Goal: Transaction & Acquisition: Purchase product/service

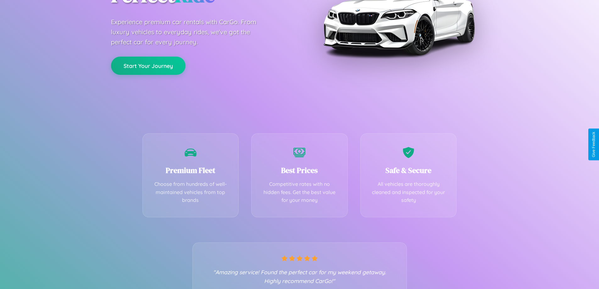
scroll to position [124, 0]
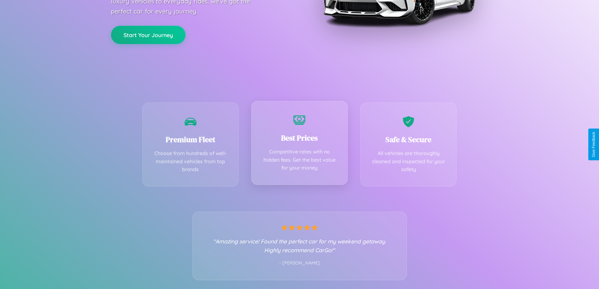
click at [299, 144] on div "Best Prices Competitive rates with no hidden fees. Get the best value for your …" at bounding box center [299, 143] width 96 height 84
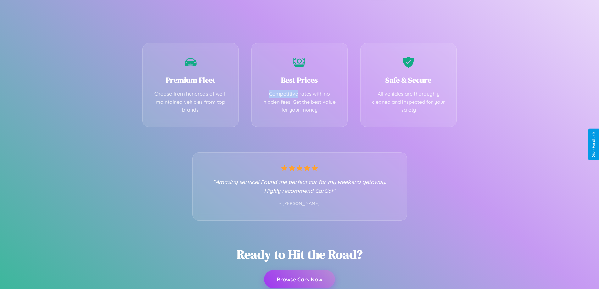
click at [299, 279] on button "Browse Cars Now" at bounding box center [299, 279] width 71 height 18
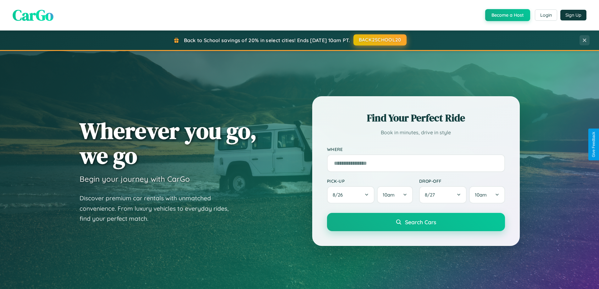
click at [379, 40] on button "BACK2SCHOOL20" at bounding box center [379, 39] width 53 height 11
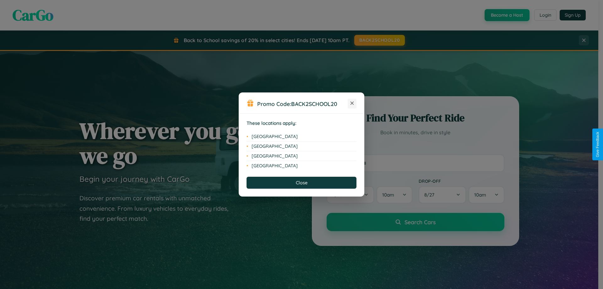
click at [352, 103] on icon at bounding box center [352, 103] width 3 height 3
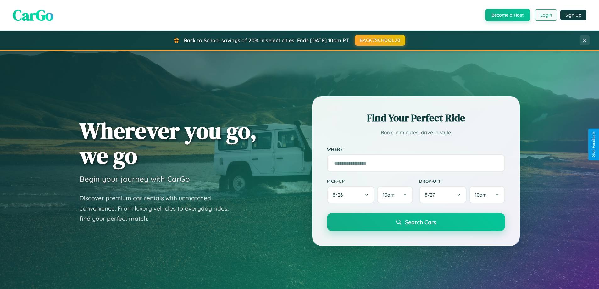
click at [545, 15] on button "Login" at bounding box center [546, 14] width 22 height 11
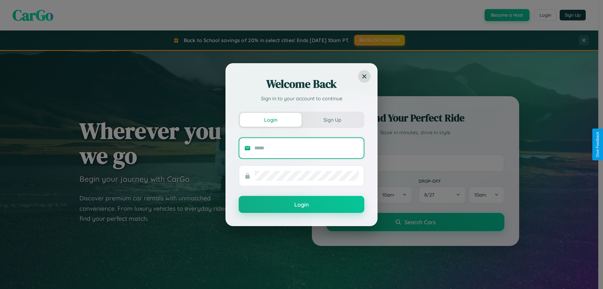
click at [307, 148] on input "text" at bounding box center [307, 148] width 104 height 10
type input "**********"
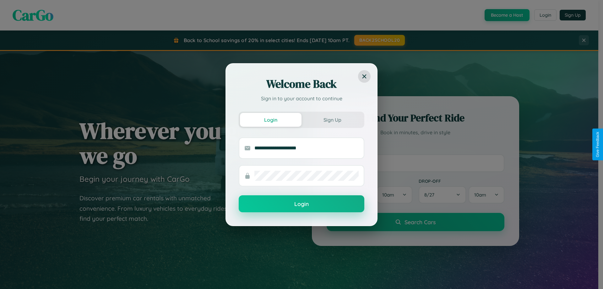
click at [302, 204] on button "Login" at bounding box center [302, 203] width 126 height 17
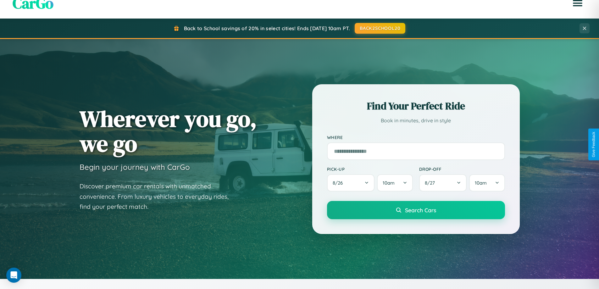
scroll to position [1209, 0]
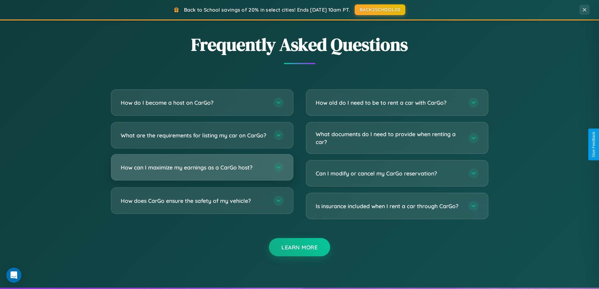
click at [202, 171] on h3 "How can I maximize my earnings as a CarGo host?" at bounding box center [194, 167] width 146 height 8
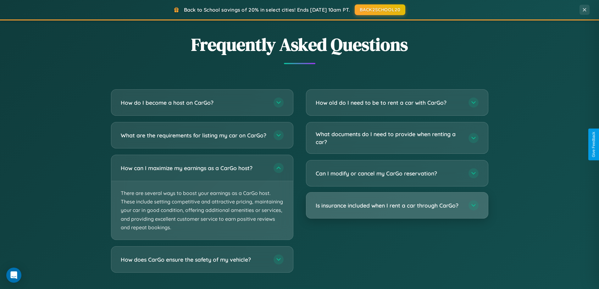
click at [397, 206] on h3 "Is insurance included when I rent a car through CarGo?" at bounding box center [389, 205] width 146 height 8
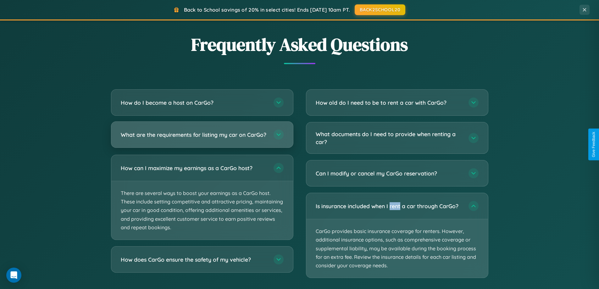
click at [202, 138] on h3 "What are the requirements for listing my car on CarGo?" at bounding box center [194, 135] width 146 height 8
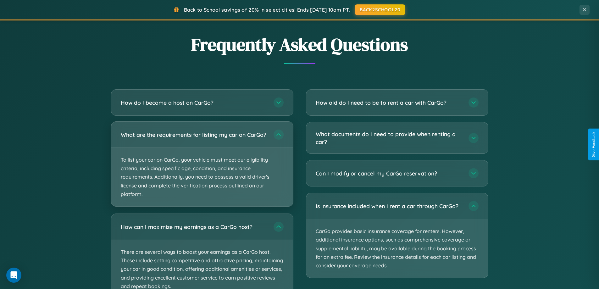
click at [202, 167] on p "To list your car on CarGo, your vehicle must meet our eligibility criteria, inc…" at bounding box center [202, 177] width 182 height 58
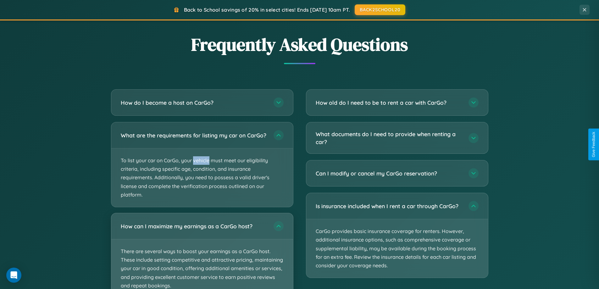
click at [202, 253] on p "There are several ways to boost your earnings as a CarGo host. These include se…" at bounding box center [202, 268] width 182 height 58
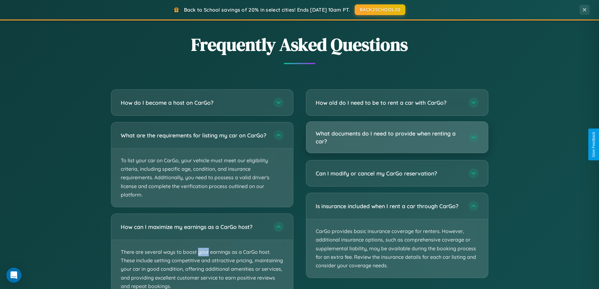
click at [397, 138] on h3 "What documents do I need to provide when renting a car?" at bounding box center [389, 136] width 146 height 15
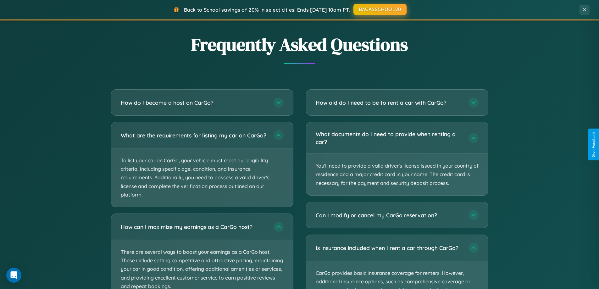
click at [379, 9] on button "BACK2SCHOOL20" at bounding box center [379, 9] width 53 height 11
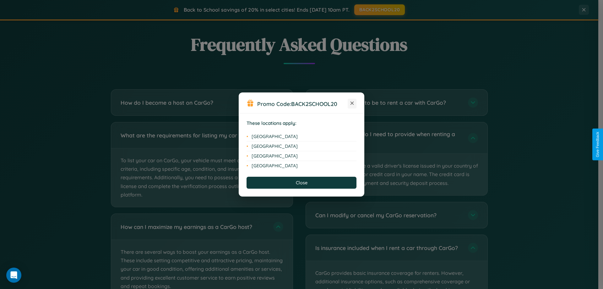
click at [352, 103] on icon at bounding box center [352, 103] width 3 height 3
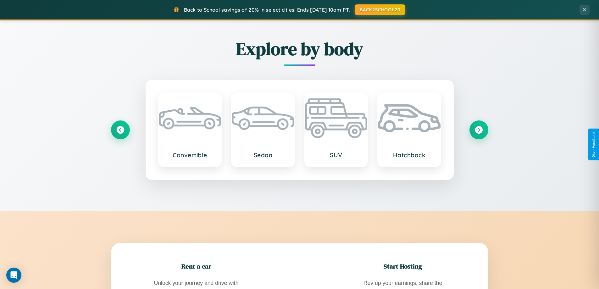
scroll to position [736, 0]
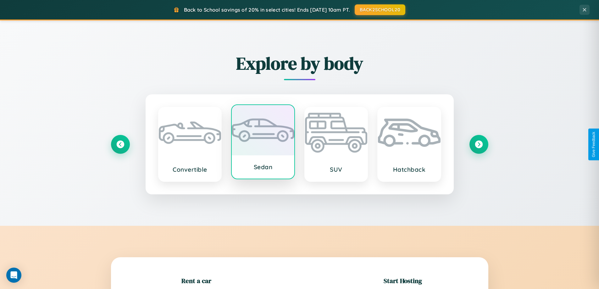
click at [263, 143] on div at bounding box center [263, 130] width 63 height 50
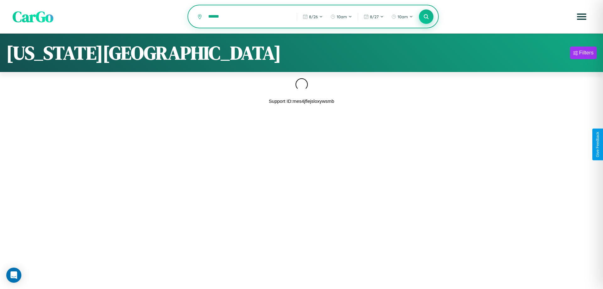
type input "******"
click at [427, 17] on icon at bounding box center [426, 17] width 6 height 6
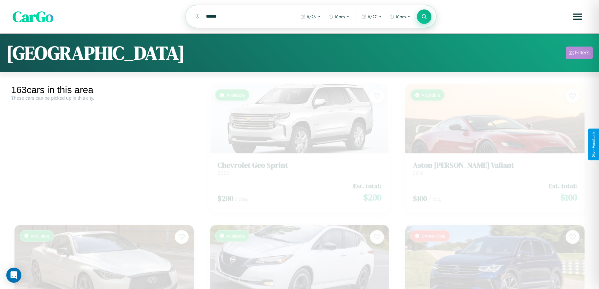
click at [579, 54] on div "Filters" at bounding box center [582, 53] width 14 height 6
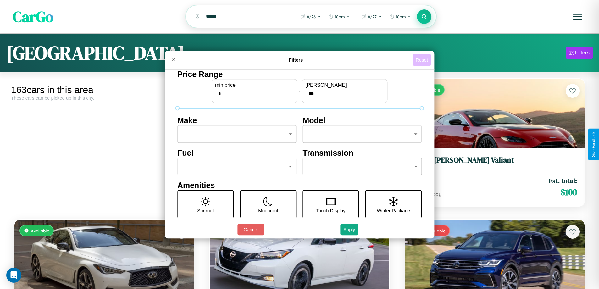
click at [422, 60] on button "Reset" at bounding box center [421, 60] width 19 height 12
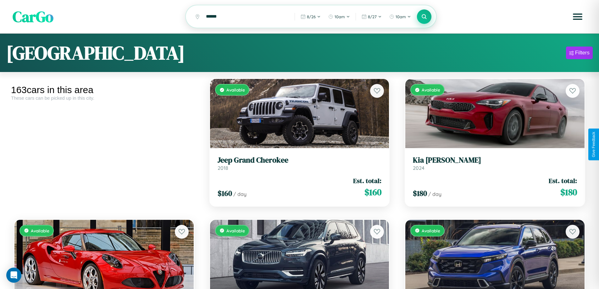
scroll to position [88, 0]
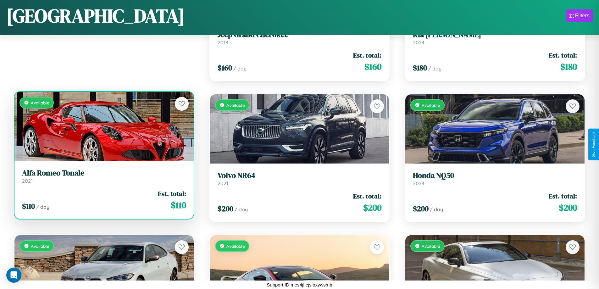
click at [103, 177] on h3 "Alfa Romeo Tonale" at bounding box center [104, 172] width 164 height 9
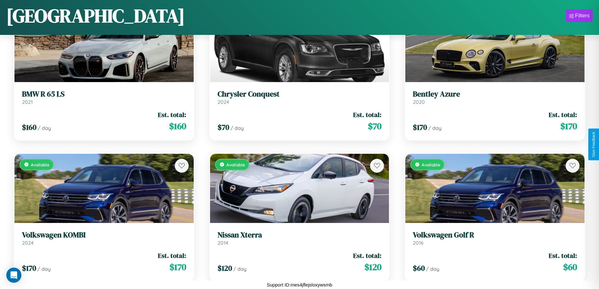
scroll to position [2200, 0]
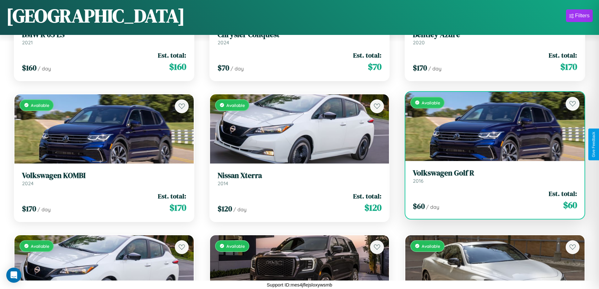
click at [491, 179] on link "Volkswagen Golf R 2016" at bounding box center [495, 175] width 164 height 15
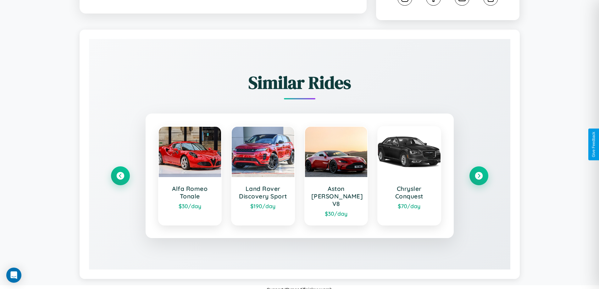
scroll to position [356, 0]
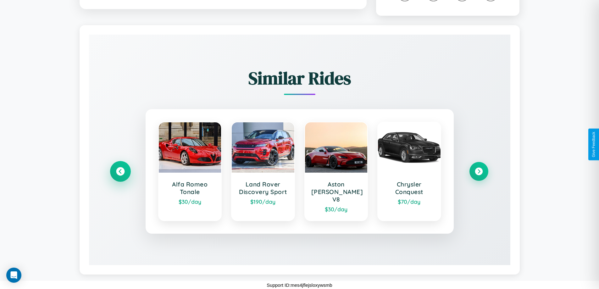
click at [120, 175] on icon at bounding box center [120, 171] width 8 height 8
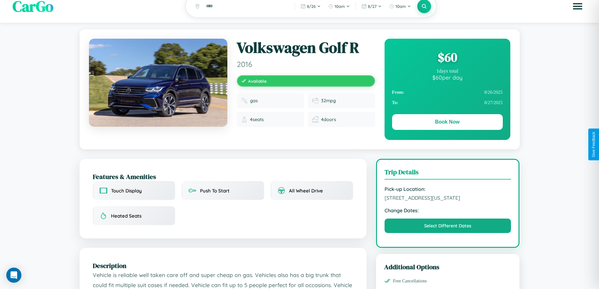
scroll to position [68, 0]
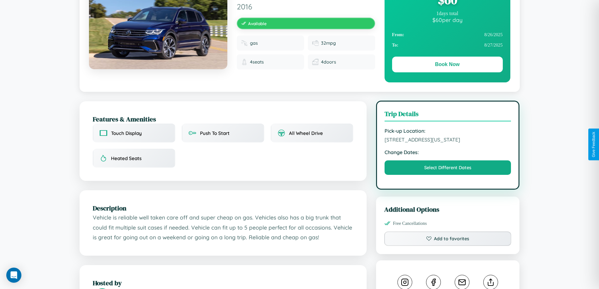
click at [448, 143] on span "[STREET_ADDRESS][US_STATE]" at bounding box center [447, 139] width 127 height 6
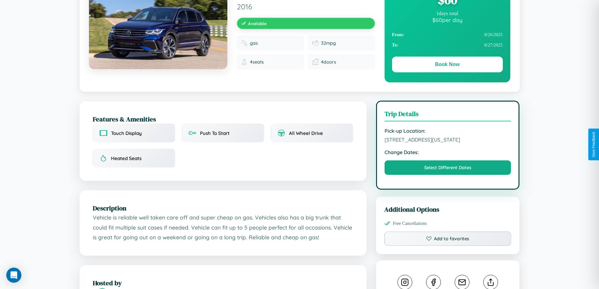
click at [448, 143] on span "[STREET_ADDRESS][US_STATE]" at bounding box center [447, 139] width 127 height 6
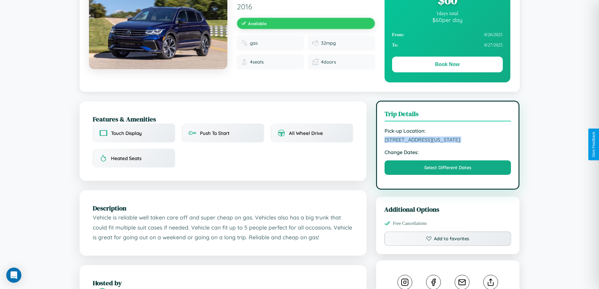
click at [448, 143] on span "[STREET_ADDRESS][US_STATE]" at bounding box center [447, 139] width 127 height 6
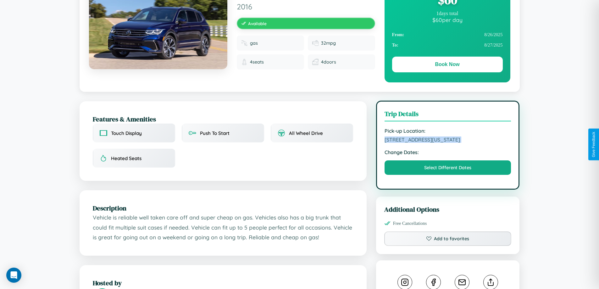
click at [448, 143] on span "[STREET_ADDRESS][US_STATE]" at bounding box center [447, 139] width 127 height 6
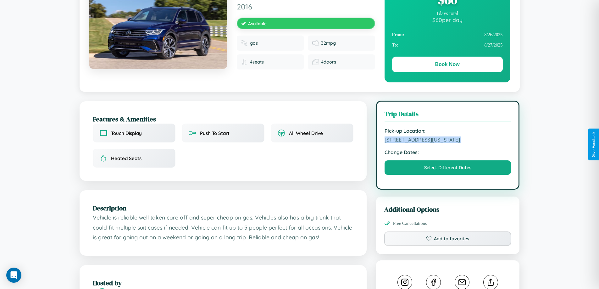
click at [448, 143] on span "[STREET_ADDRESS][US_STATE]" at bounding box center [447, 139] width 127 height 6
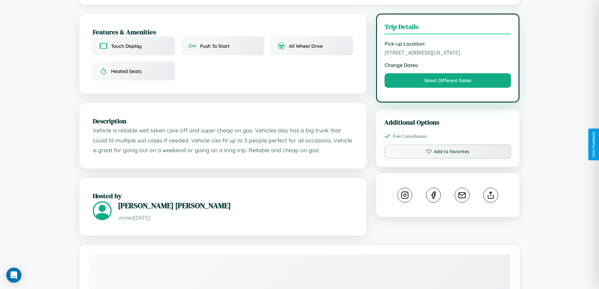
scroll to position [213, 0]
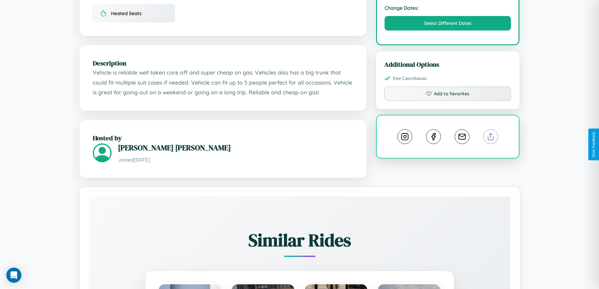
click at [491, 138] on line at bounding box center [491, 135] width 0 height 4
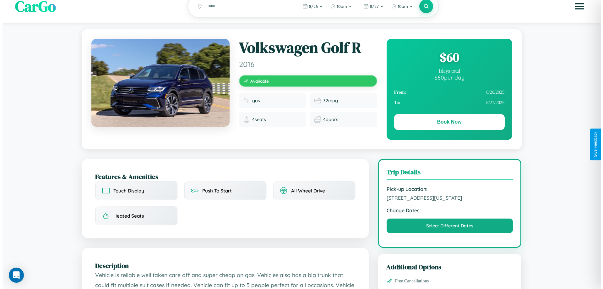
scroll to position [0, 0]
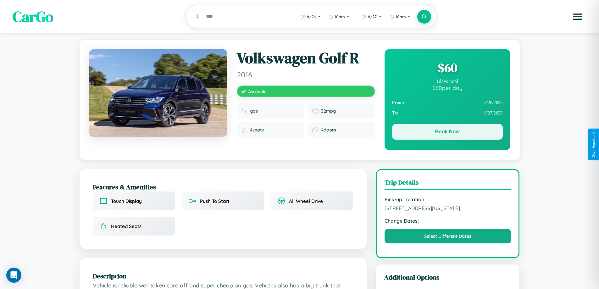
click at [447, 133] on button "Book Now" at bounding box center [447, 132] width 111 height 16
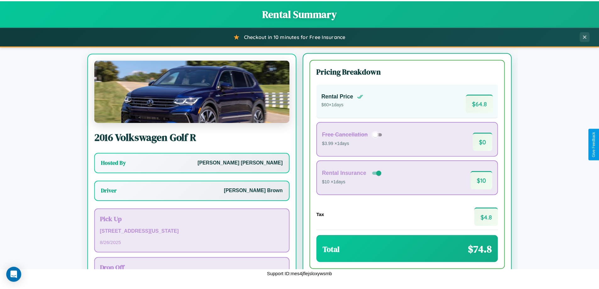
scroll to position [29, 0]
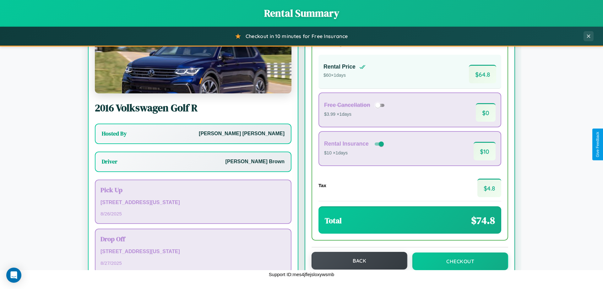
click at [357, 261] on button "Back" at bounding box center [360, 261] width 96 height 18
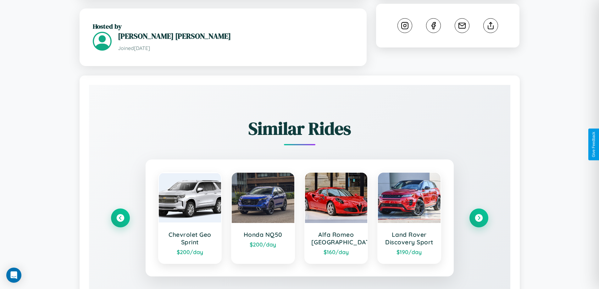
scroll to position [368, 0]
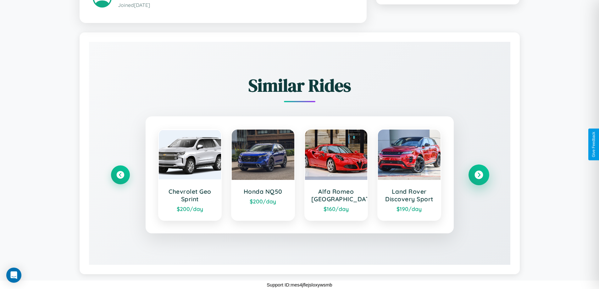
click at [478, 174] on icon at bounding box center [478, 174] width 8 height 8
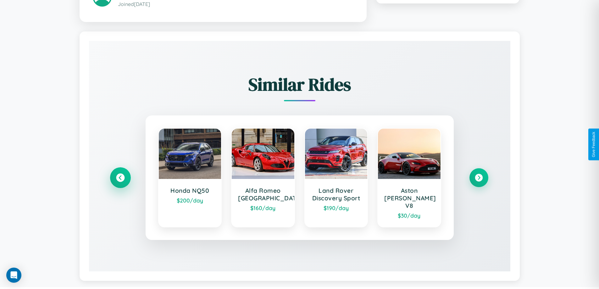
click at [120, 174] on icon at bounding box center [120, 177] width 8 height 8
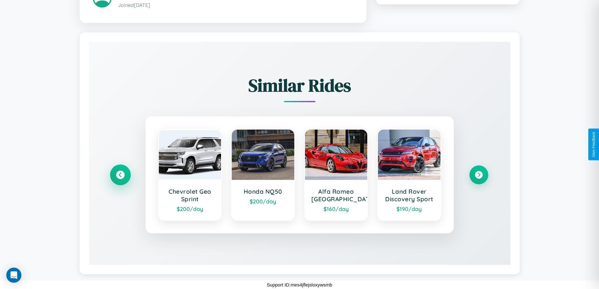
click at [120, 174] on icon at bounding box center [120, 174] width 8 height 8
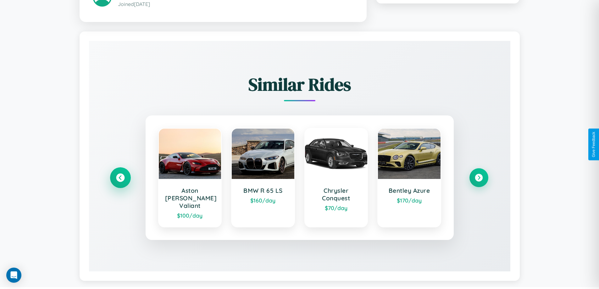
click at [120, 174] on icon at bounding box center [120, 177] width 8 height 8
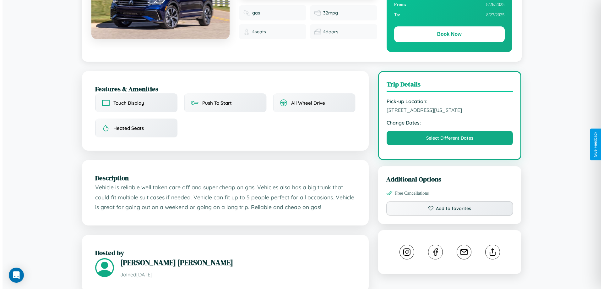
scroll to position [0, 0]
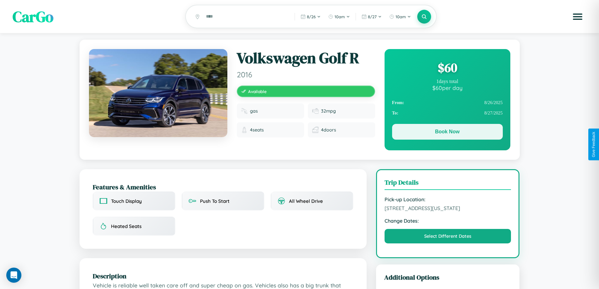
click at [447, 133] on button "Book Now" at bounding box center [447, 132] width 111 height 16
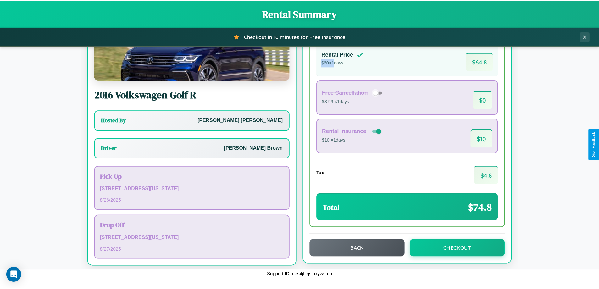
scroll to position [45, 0]
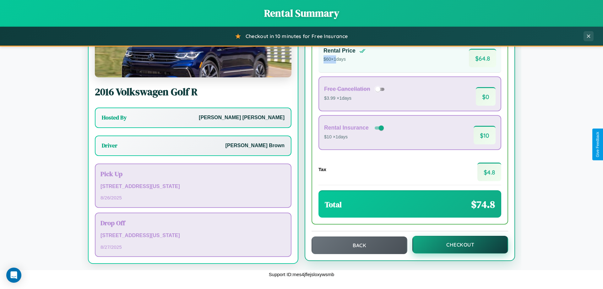
click at [456, 245] on button "Checkout" at bounding box center [461, 245] width 96 height 18
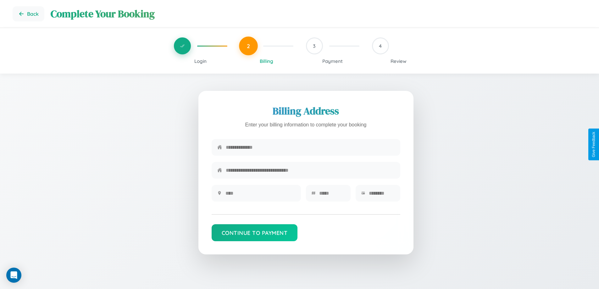
click at [310, 148] on input "text" at bounding box center [310, 147] width 169 height 15
type input "**********"
click at [260, 195] on input "text" at bounding box center [260, 192] width 70 height 15
type input "********"
click at [332, 195] on input "text" at bounding box center [332, 192] width 26 height 15
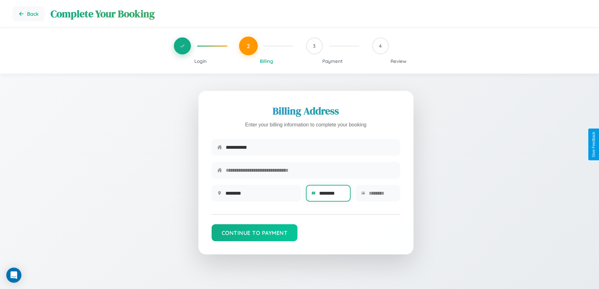
type input "********"
click at [381, 195] on input "text" at bounding box center [382, 192] width 26 height 15
type input "*****"
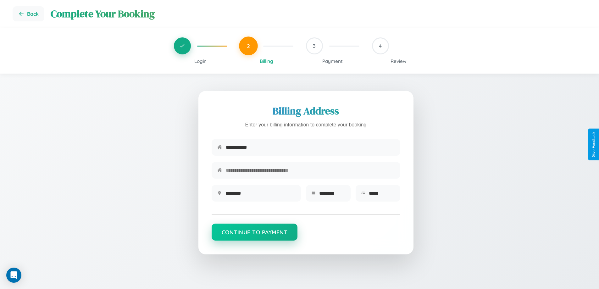
click at [254, 235] on button "Continue to Payment" at bounding box center [255, 231] width 86 height 17
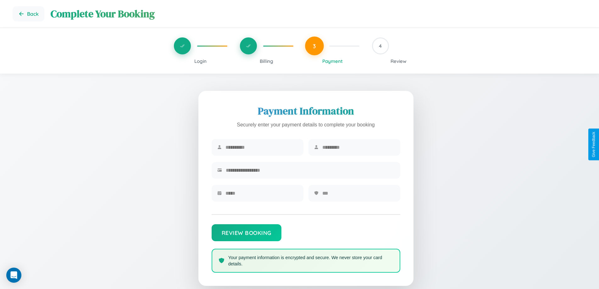
click at [261, 147] on input "text" at bounding box center [261, 147] width 72 height 15
type input "*******"
click at [358, 147] on input "text" at bounding box center [358, 147] width 72 height 15
type input "*****"
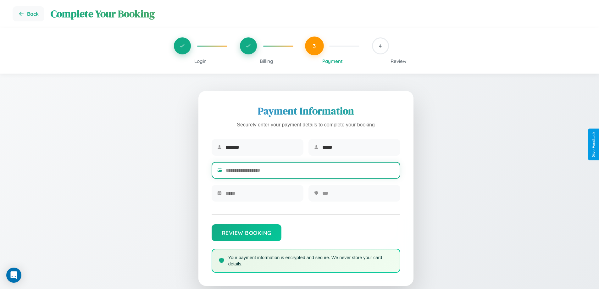
click at [310, 171] on input "text" at bounding box center [310, 170] width 169 height 15
type input "**********"
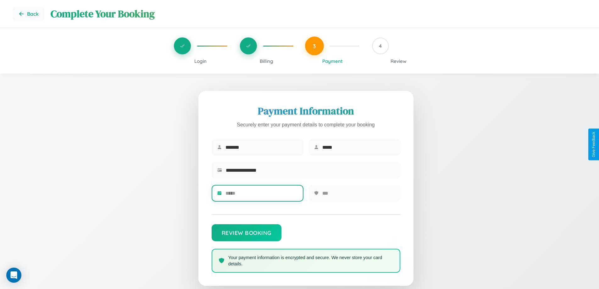
click at [261, 195] on input "text" at bounding box center [261, 192] width 72 height 15
type input "*****"
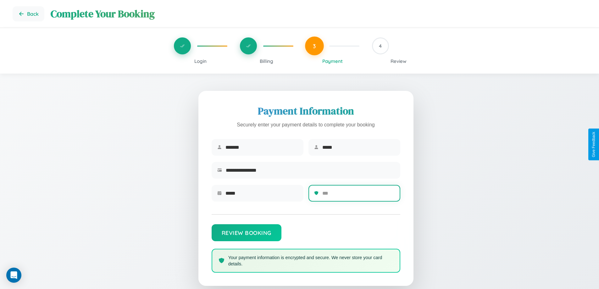
click at [358, 195] on input "text" at bounding box center [358, 192] width 72 height 15
type input "***"
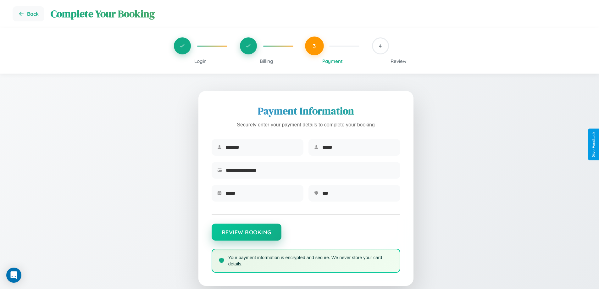
click at [246, 235] on button "Review Booking" at bounding box center [247, 231] width 70 height 17
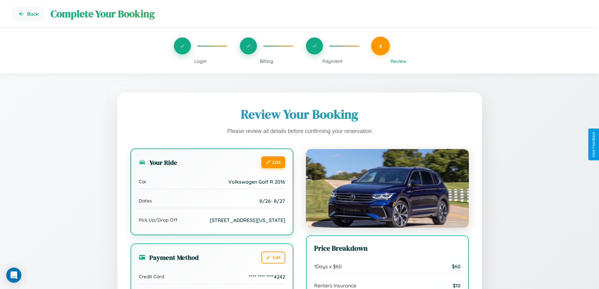
click at [273, 162] on button "Edit" at bounding box center [273, 162] width 24 height 12
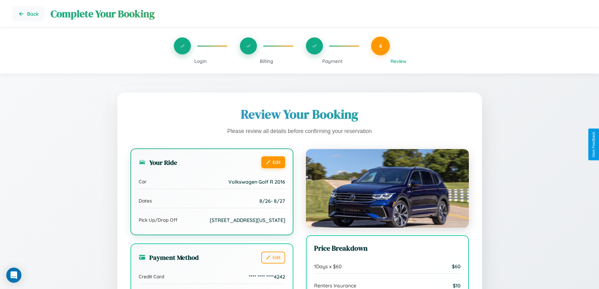
click at [273, 162] on button "Edit" at bounding box center [273, 162] width 24 height 12
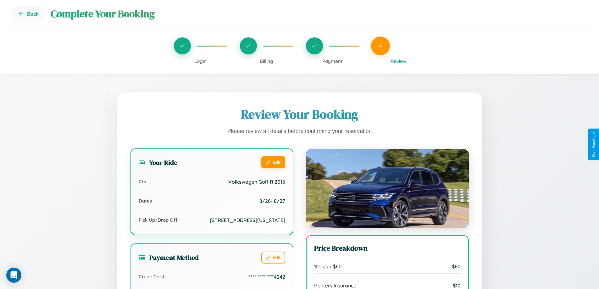
click at [273, 162] on button "Edit" at bounding box center [273, 162] width 24 height 12
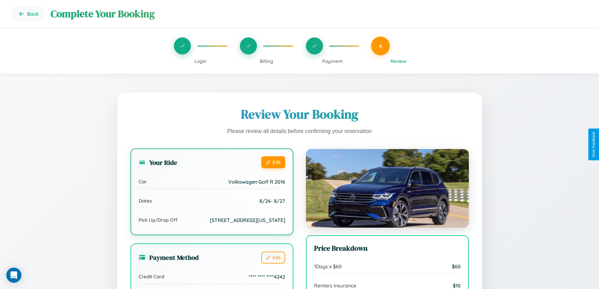
click at [273, 162] on button "Edit" at bounding box center [273, 162] width 24 height 12
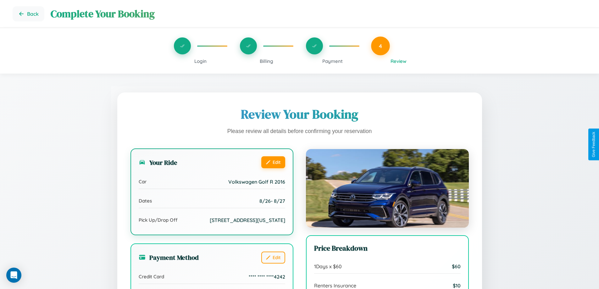
click at [273, 162] on button "Edit" at bounding box center [273, 162] width 24 height 12
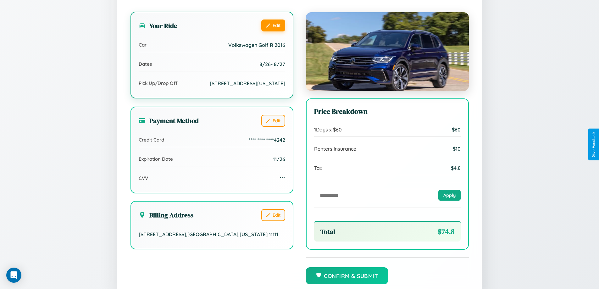
scroll to position [173, 0]
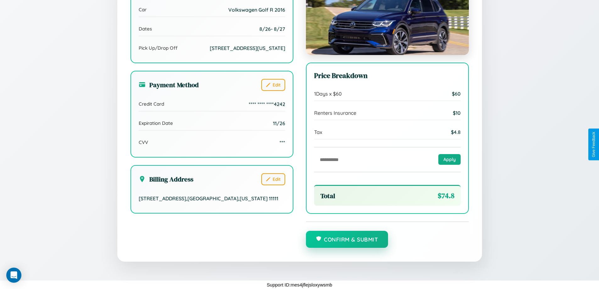
click at [347, 240] on button "Confirm & Submit" at bounding box center [347, 239] width 82 height 17
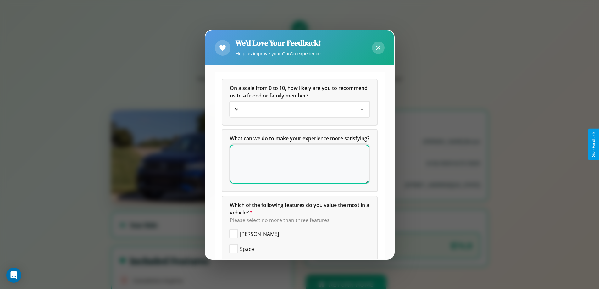
click at [297, 129] on div "**********" at bounding box center [299, 217] width 155 height 277
click at [378, 47] on icon at bounding box center [378, 48] width 4 height 4
